Goal: Find specific page/section: Find specific page/section

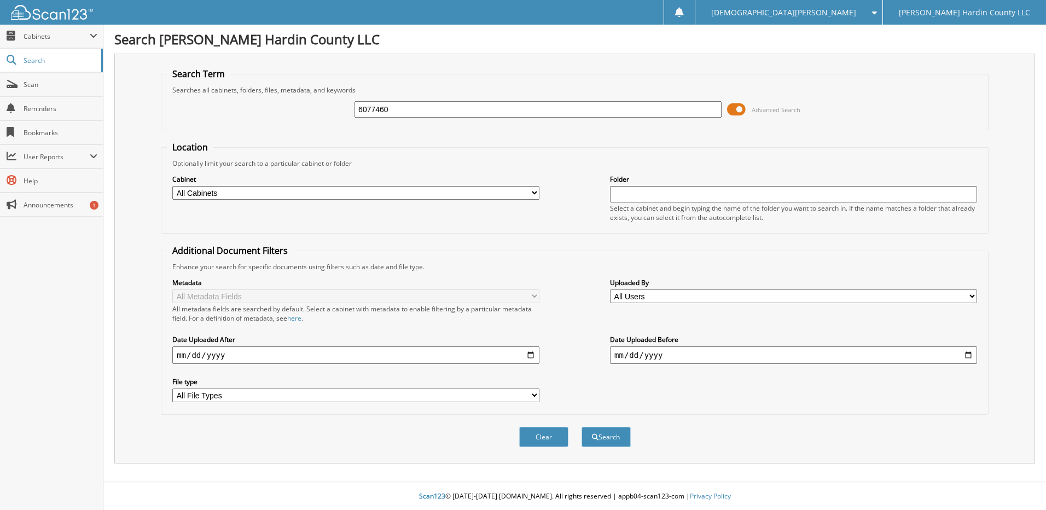
type input "6077460"
click at [582, 427] on button "Search" at bounding box center [606, 437] width 49 height 20
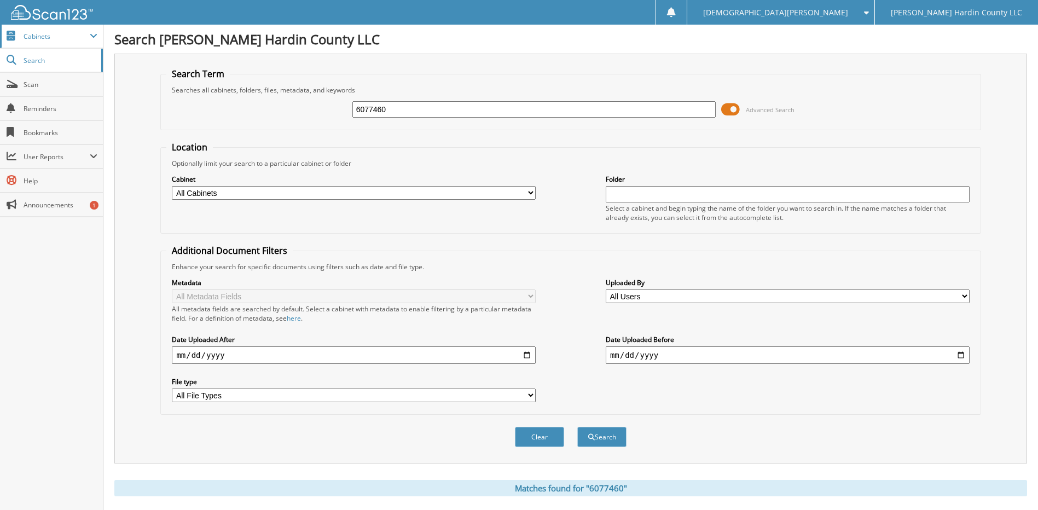
click at [83, 35] on span "Cabinets" at bounding box center [57, 36] width 66 height 9
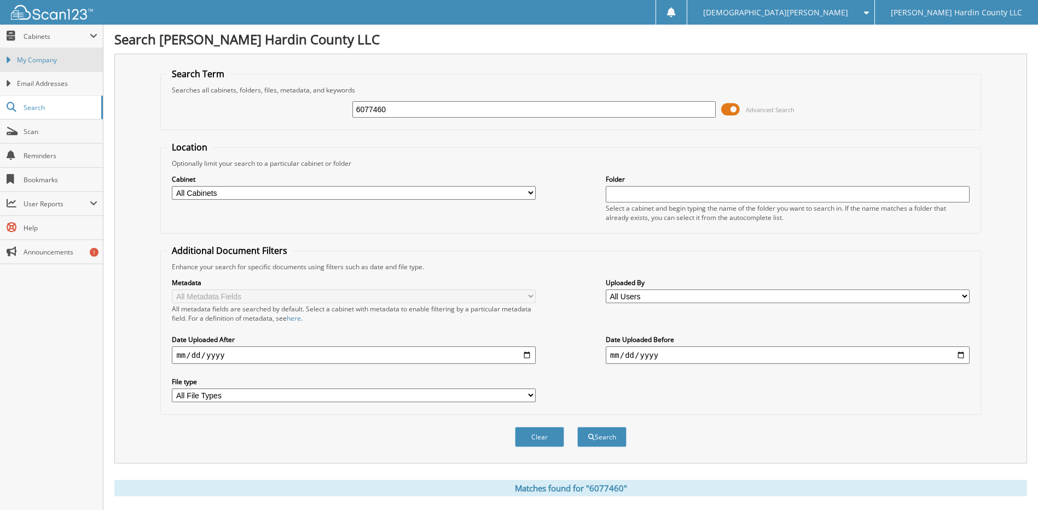
click at [67, 65] on link "My Company" at bounding box center [51, 60] width 103 height 24
